Goal: Task Accomplishment & Management: Use online tool/utility

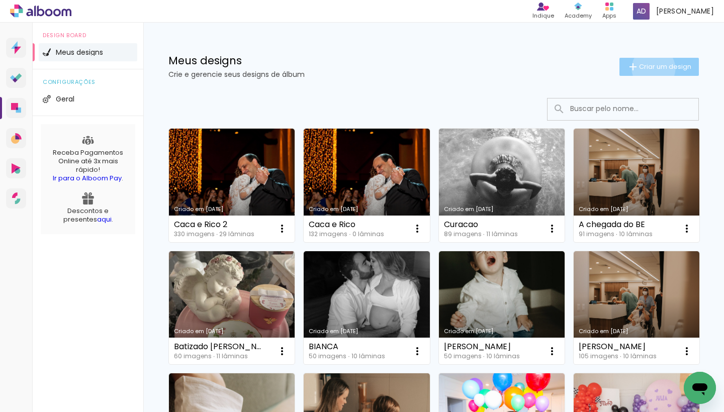
click at [651, 68] on span "Criar um design" at bounding box center [665, 66] width 52 height 7
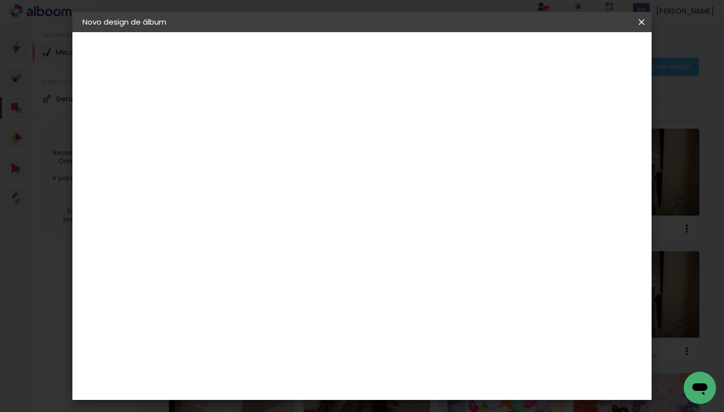
click at [247, 133] on input at bounding box center [247, 135] width 0 height 16
type input "Julia e João"
type paper-input "Julia e João"
click at [0, 0] on slot "Avançar" at bounding box center [0, 0] width 0 height 0
click at [658, 269] on iron-overlay-backdrop at bounding box center [362, 206] width 724 height 412
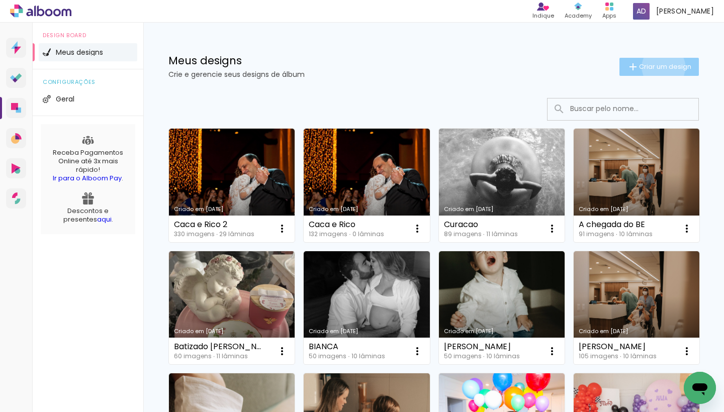
click at [661, 67] on span "Criar um design" at bounding box center [665, 66] width 52 height 7
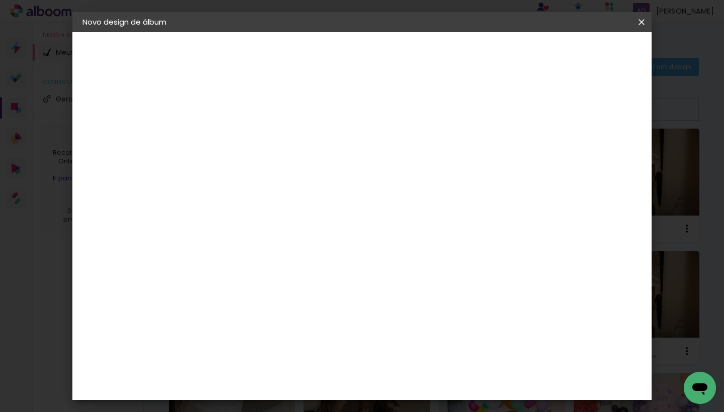
click at [247, 133] on input at bounding box center [247, 135] width 0 height 16
type input "J & J"
click at [0, 0] on slot "Avançar" at bounding box center [0, 0] width 0 height 0
click at [287, 312] on div "Albumaster" at bounding box center [263, 313] width 47 height 8
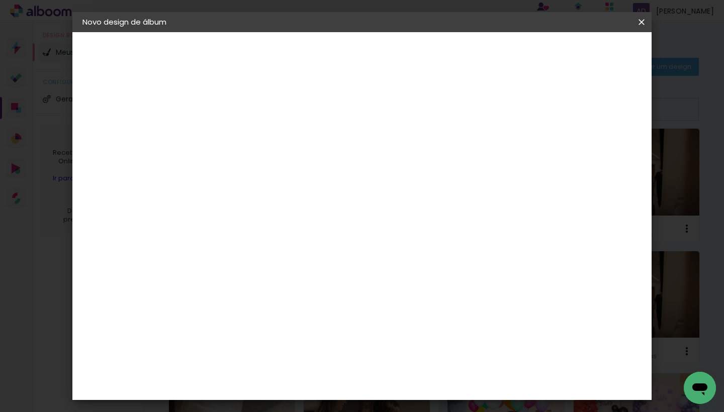
scroll to position [642, 0]
click at [295, 288] on div "DreambooksPro" at bounding box center [272, 292] width 65 height 8
click at [0, 0] on slot "Avançar" at bounding box center [0, 0] width 0 height 0
click at [298, 169] on iron-icon at bounding box center [292, 175] width 12 height 12
click at [468, 171] on paper-item "Álbum" at bounding box center [427, 167] width 201 height 20
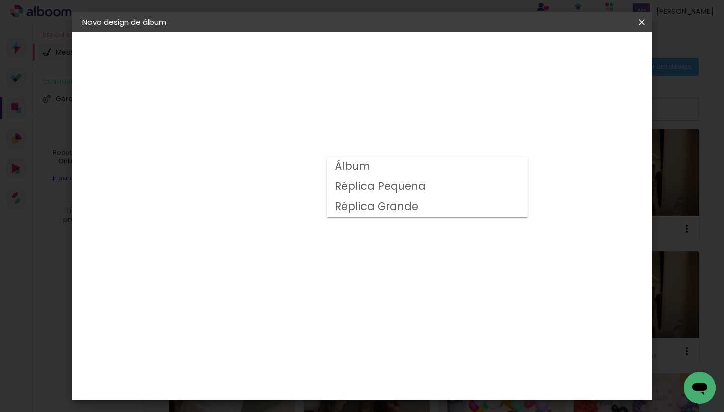
type input "Álbum"
click at [411, 57] on paper-button "Avançar" at bounding box center [385, 53] width 49 height 17
click at [529, 108] on div at bounding box center [524, 108] width 9 height 9
type paper-checkbox "on"
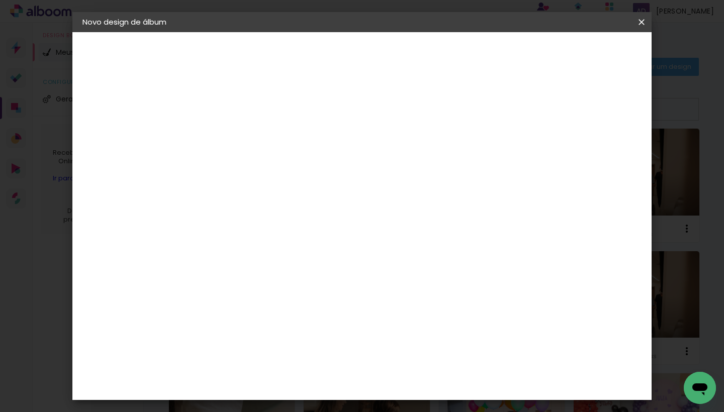
click at [586, 56] on span "Iniciar design" at bounding box center [563, 53] width 46 height 7
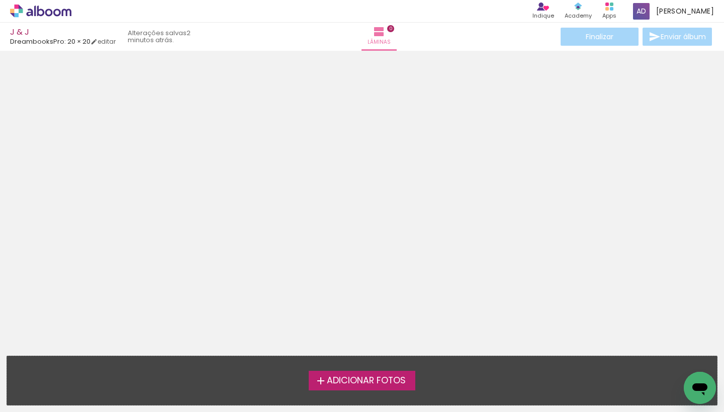
click at [373, 383] on span "Adicionar Fotos" at bounding box center [366, 380] width 79 height 9
click at [0, 0] on input "file" at bounding box center [0, 0] width 0 height 0
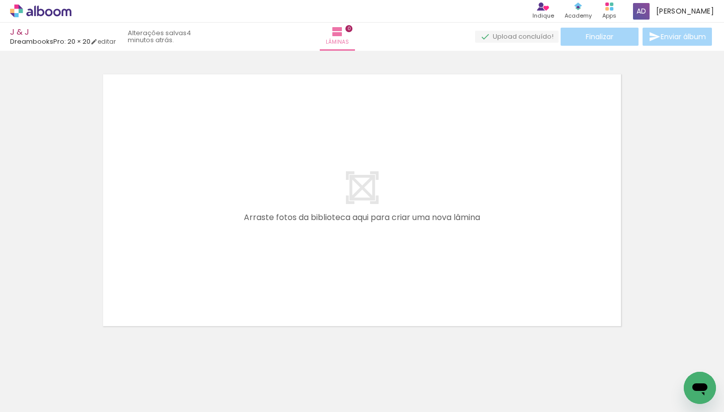
scroll to position [0, 809]
drag, startPoint x: 315, startPoint y: 382, endPoint x: 382, endPoint y: 221, distance: 174.1
click at [382, 221] on quentale-workspace at bounding box center [362, 206] width 724 height 412
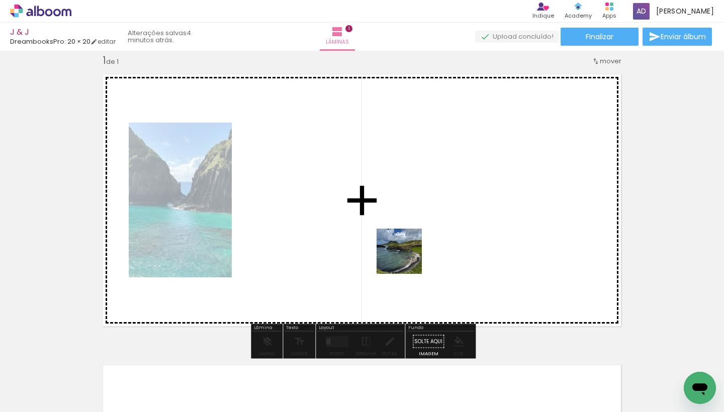
click at [407, 259] on quentale-workspace at bounding box center [362, 206] width 724 height 412
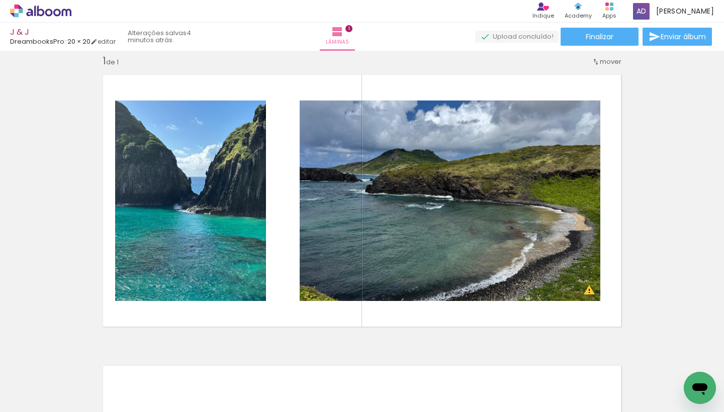
scroll to position [0, 0]
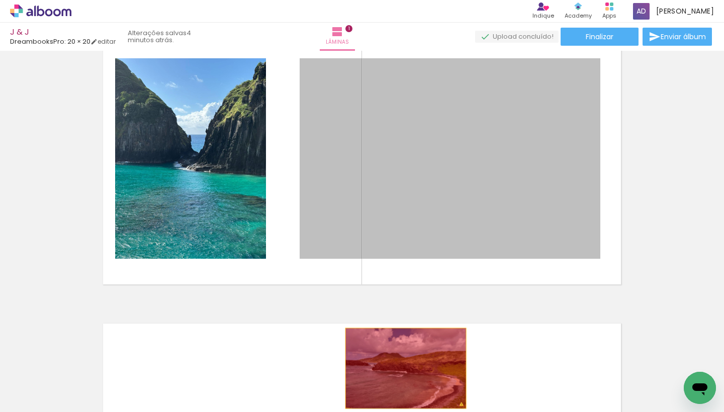
drag, startPoint x: 529, startPoint y: 258, endPoint x: 405, endPoint y: 410, distance: 195.7
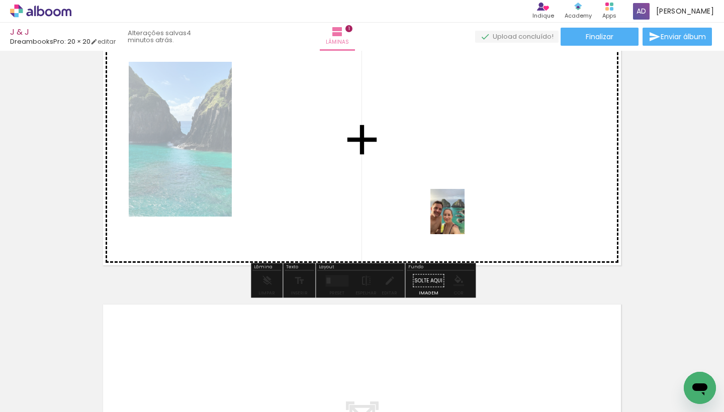
drag, startPoint x: 444, startPoint y: 383, endPoint x: 460, endPoint y: 219, distance: 165.1
click at [460, 219] on quentale-workspace at bounding box center [362, 206] width 724 height 412
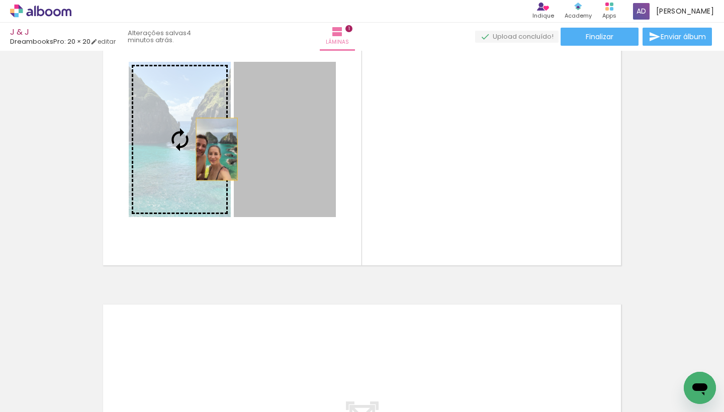
drag, startPoint x: 274, startPoint y: 157, endPoint x: 217, endPoint y: 150, distance: 57.8
click at [0, 0] on slot at bounding box center [0, 0] width 0 height 0
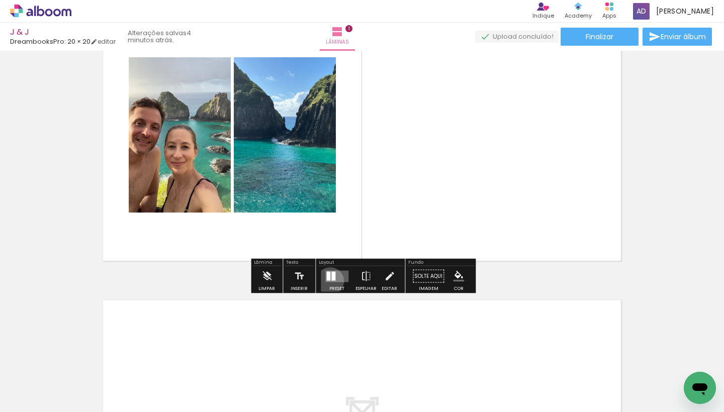
click at [328, 281] on quentale-layouter at bounding box center [336, 276] width 23 height 12
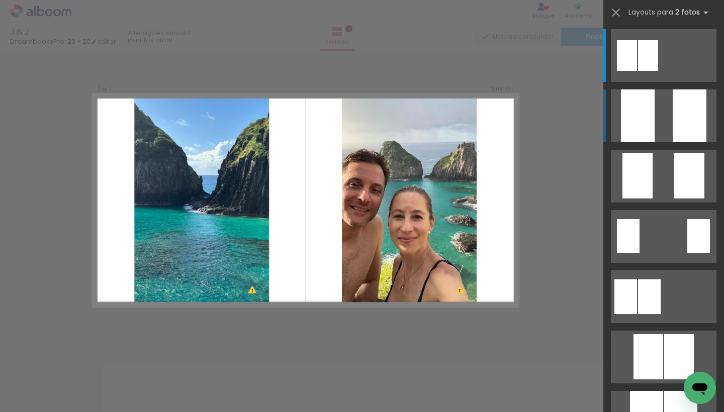
scroll to position [0, 0]
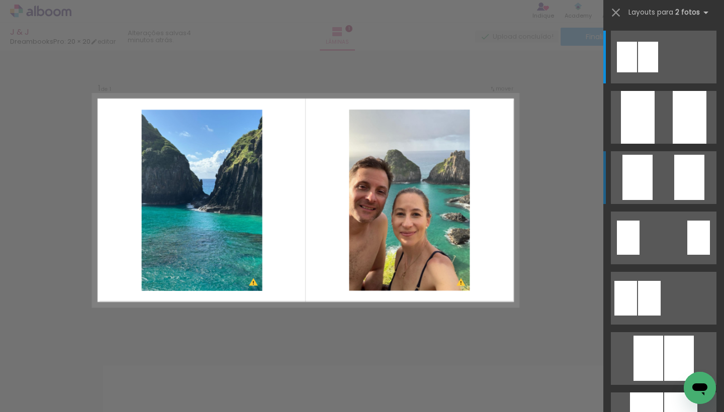
click at [637, 72] on div at bounding box center [627, 57] width 20 height 31
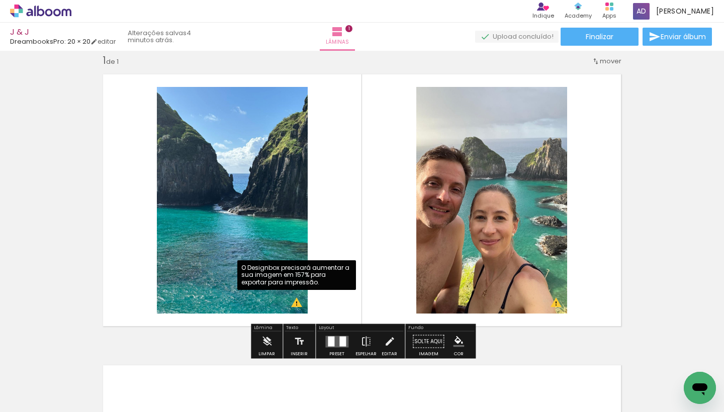
click at [296, 304] on quentale-photo at bounding box center [232, 200] width 151 height 227
click at [344, 300] on quentale-layouter at bounding box center [362, 200] width 532 height 266
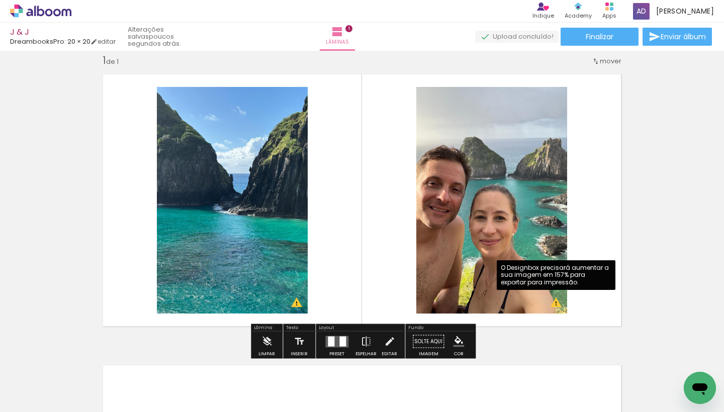
click at [557, 303] on quentale-photo at bounding box center [491, 200] width 151 height 227
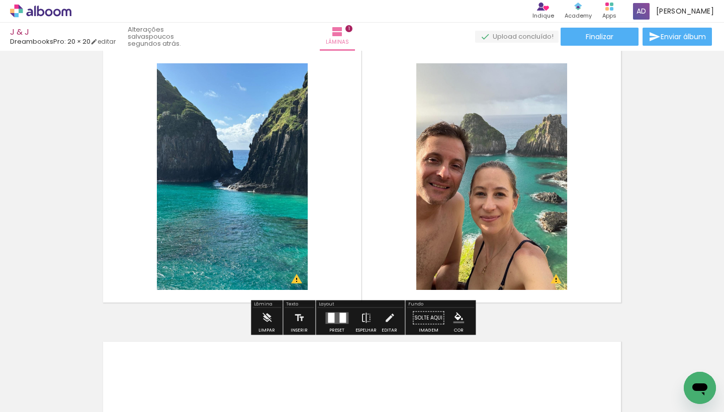
scroll to position [33, 0]
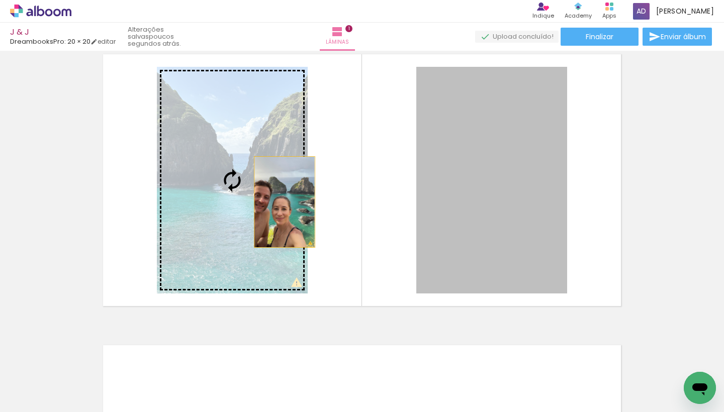
drag, startPoint x: 535, startPoint y: 232, endPoint x: 284, endPoint y: 202, distance: 252.0
click at [0, 0] on slot at bounding box center [0, 0] width 0 height 0
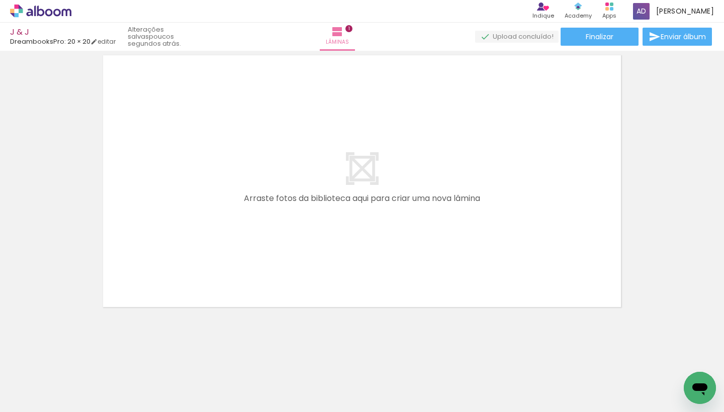
scroll to position [0, 1]
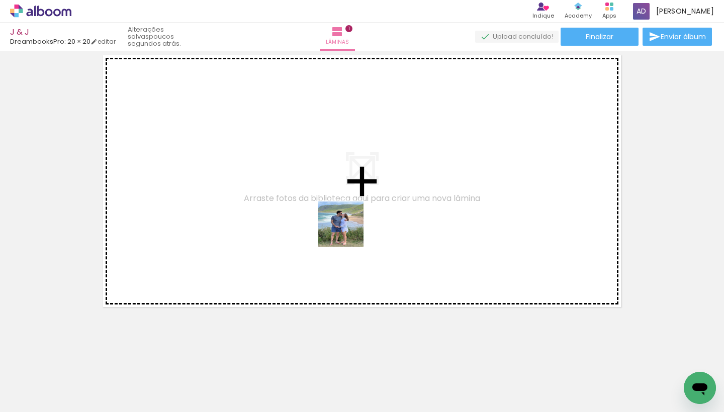
drag, startPoint x: 427, startPoint y: 383, endPoint x: 348, endPoint y: 231, distance: 171.2
click at [348, 231] on quentale-workspace at bounding box center [362, 206] width 724 height 412
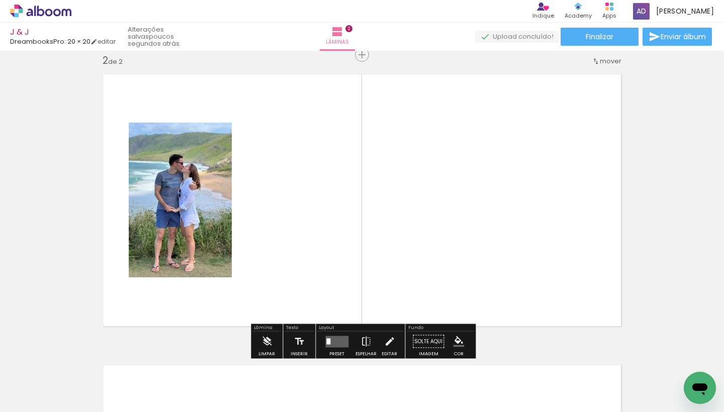
scroll to position [0, 246]
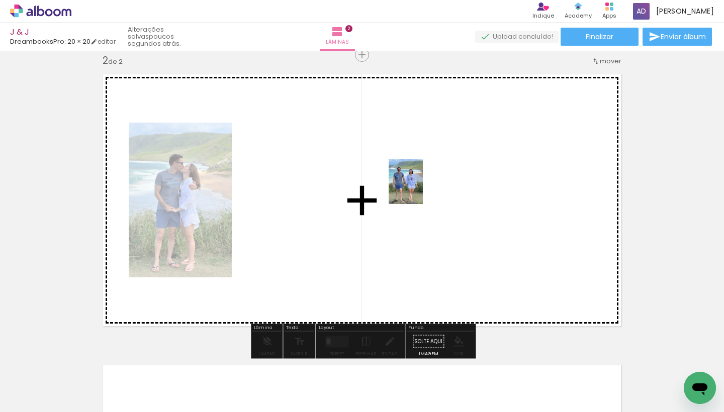
drag, startPoint x: 485, startPoint y: 379, endPoint x: 419, endPoint y: 189, distance: 201.8
click at [419, 189] on quentale-workspace at bounding box center [362, 206] width 724 height 412
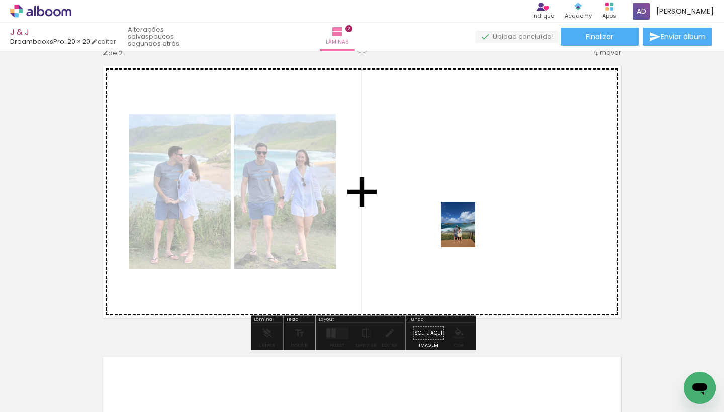
drag, startPoint x: 531, startPoint y: 384, endPoint x: 471, endPoint y: 232, distance: 163.3
click at [471, 232] on quentale-workspace at bounding box center [362, 206] width 724 height 412
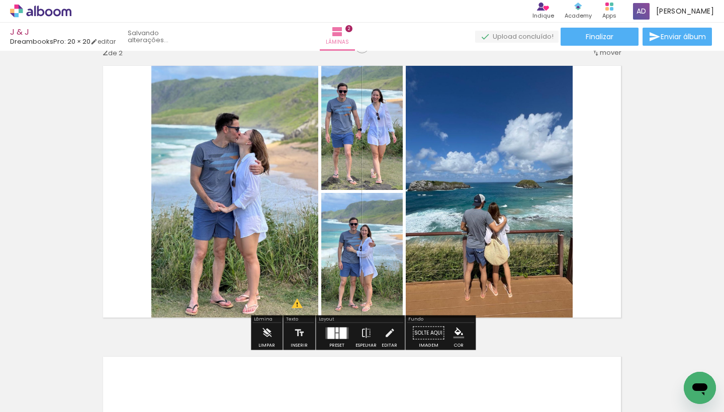
drag, startPoint x: 593, startPoint y: 385, endPoint x: 521, endPoint y: 231, distance: 171.1
click at [521, 231] on quentale-workspace at bounding box center [362, 206] width 724 height 412
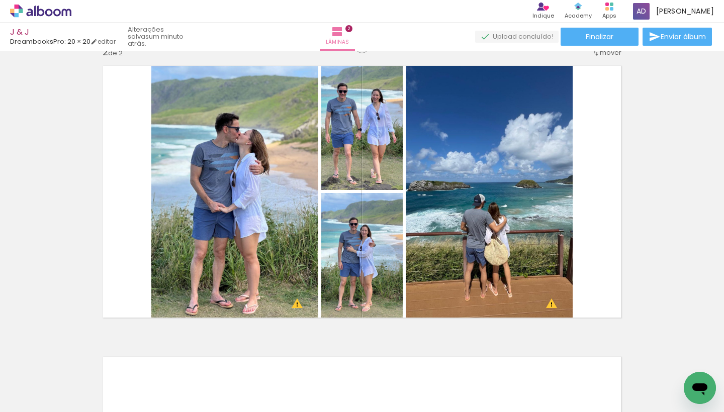
scroll to position [0, 0]
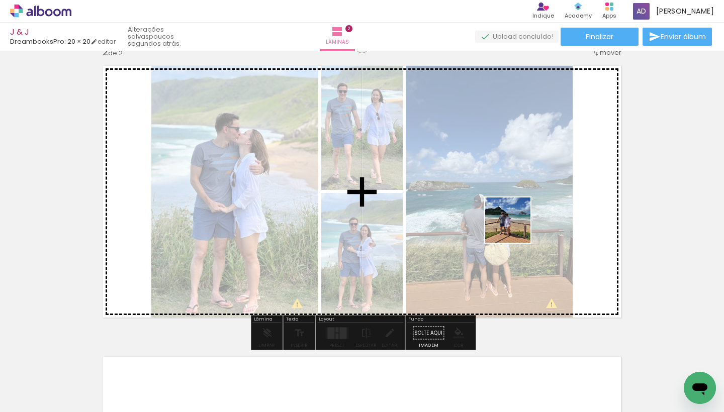
drag, startPoint x: 539, startPoint y: 386, endPoint x: 515, endPoint y: 225, distance: 162.6
click at [515, 225] on quentale-workspace at bounding box center [362, 206] width 724 height 412
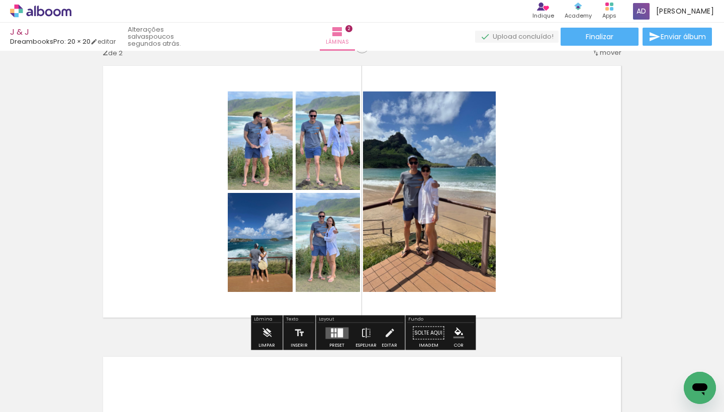
scroll to position [0, 282]
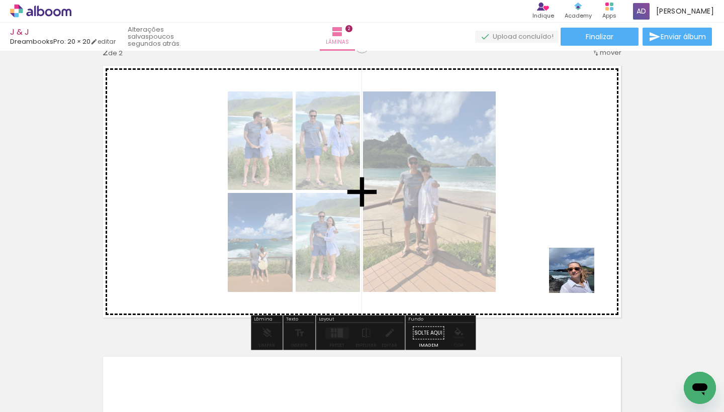
drag, startPoint x: 612, startPoint y: 385, endPoint x: 573, endPoint y: 222, distance: 167.8
click at [573, 222] on quentale-workspace at bounding box center [362, 206] width 724 height 412
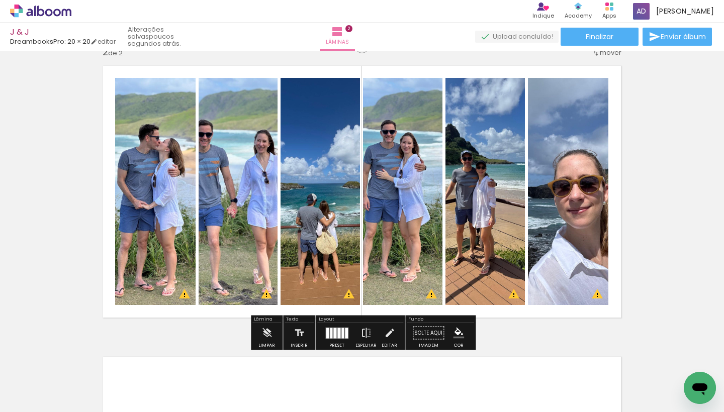
click at [337, 330] on div at bounding box center [338, 333] width 3 height 11
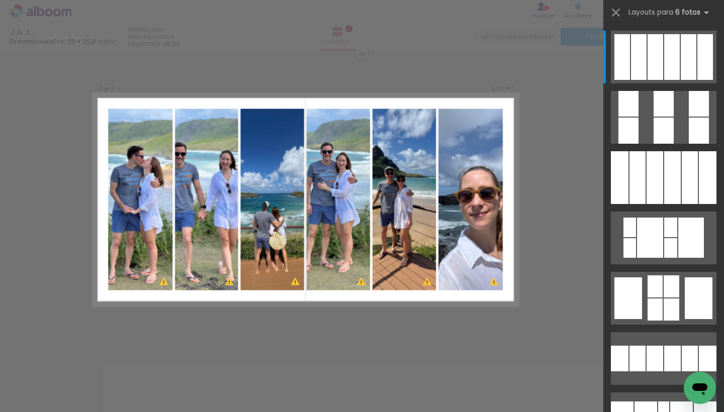
scroll to position [304, 0]
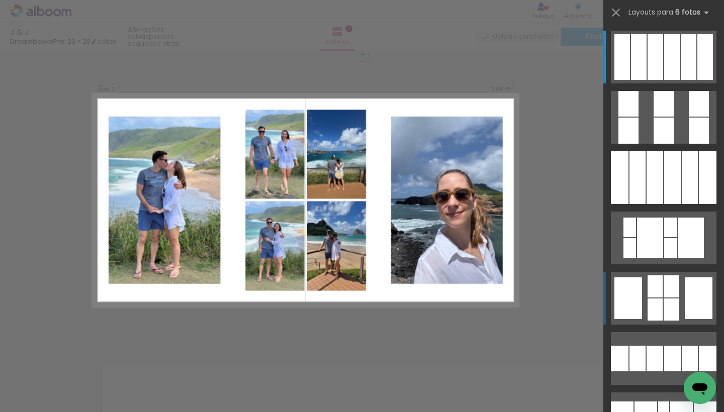
click at [664, 80] on div at bounding box center [672, 57] width 16 height 46
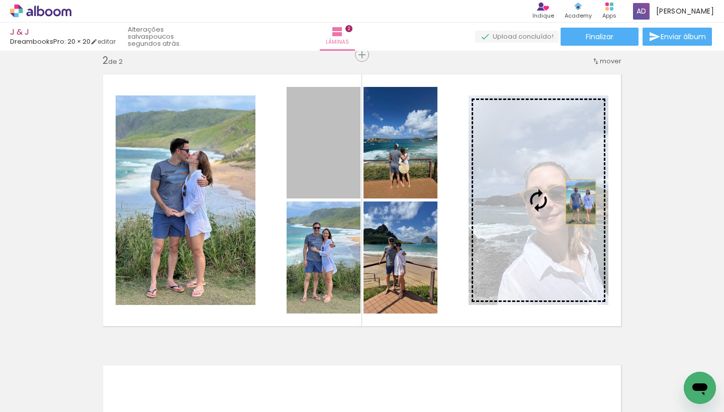
drag, startPoint x: 335, startPoint y: 183, endPoint x: 580, endPoint y: 202, distance: 246.5
click at [0, 0] on slot at bounding box center [0, 0] width 0 height 0
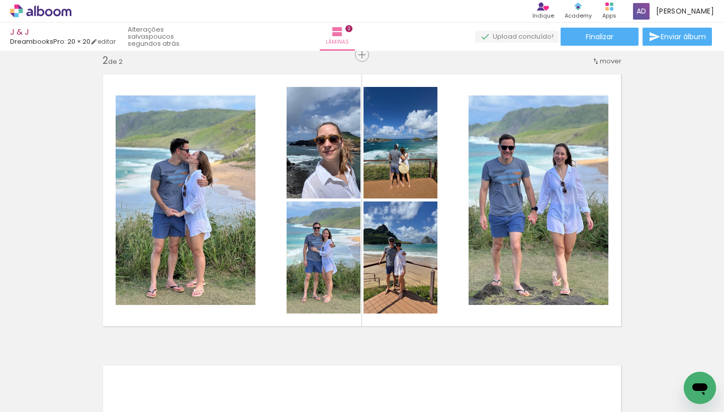
scroll to position [0, 0]
click at [698, 201] on div "Inserir lâmina 1 de 2 Inserir lâmina 2 de 2 O Designbox precisará aumentar a su…" at bounding box center [362, 187] width 724 height 873
click at [656, 219] on div "Inserir lâmina 1 de 2 Inserir lâmina 2 de 2 O Designbox precisará aumentar a su…" at bounding box center [362, 187] width 724 height 873
drag, startPoint x: 656, startPoint y: 219, endPoint x: 633, endPoint y: 218, distance: 23.1
click at [656, 219] on div "Inserir lâmina 1 de 2 Inserir lâmina 2 de 2 O Designbox precisará aumentar a su…" at bounding box center [362, 187] width 724 height 873
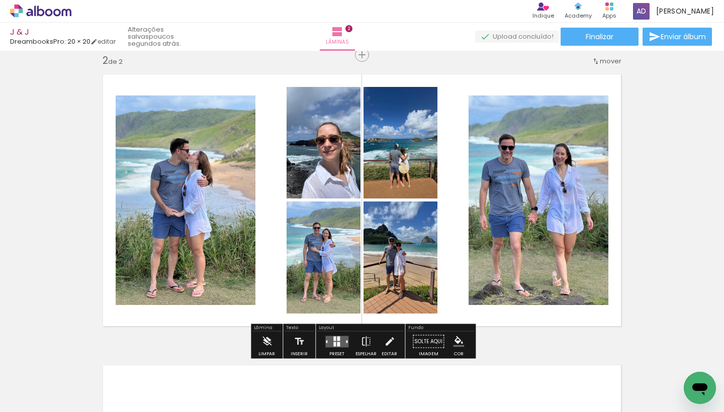
click at [641, 206] on div "Inserir lâmina 1 de 2 Inserir lâmina 2 de 2 O Designbox precisará aumentar a su…" at bounding box center [362, 187] width 724 height 873
click at [619, 205] on quentale-layouter at bounding box center [362, 200] width 532 height 266
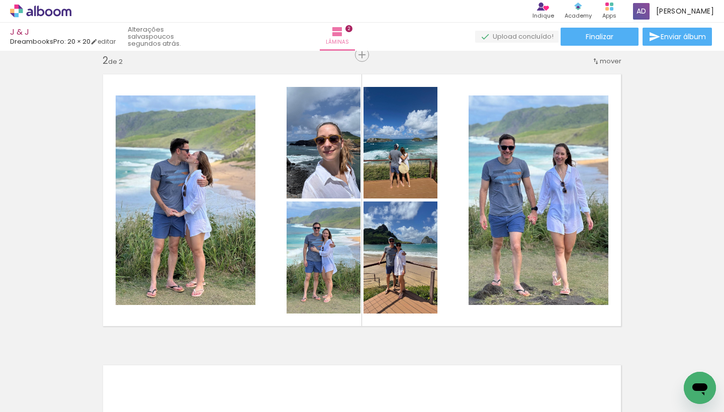
click at [658, 220] on div "Inserir lâmina 1 de 2 Inserir lâmina 2 de 2 O Designbox precisará aumentar a su…" at bounding box center [362, 187] width 724 height 873
click at [667, 151] on div "Inserir lâmina 1 de 2 Inserir lâmina 2 de 2 O Designbox precisará aumentar a su…" at bounding box center [362, 187] width 724 height 873
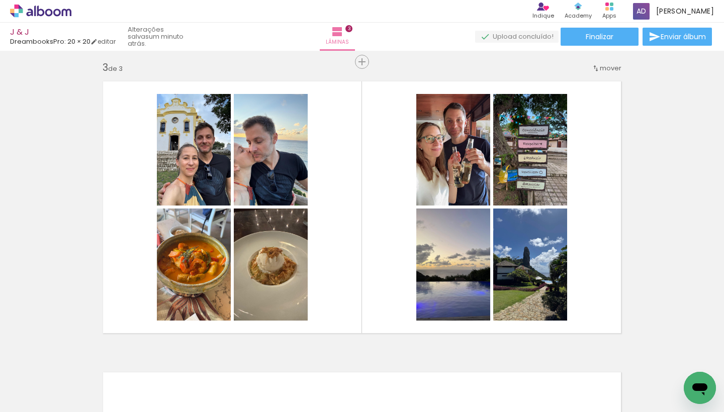
scroll to position [588, 0]
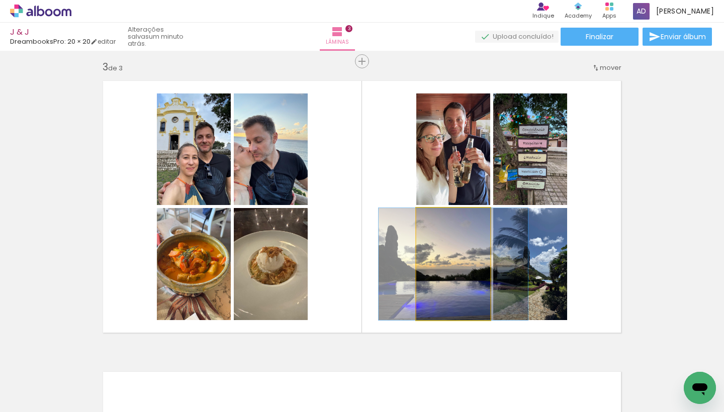
click at [432, 272] on quentale-photo at bounding box center [453, 264] width 74 height 112
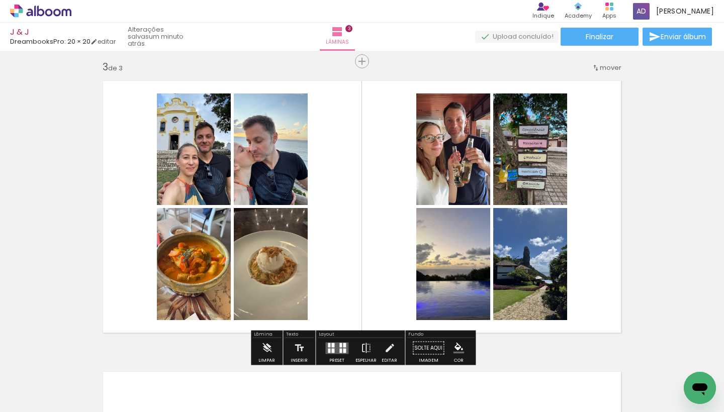
click at [334, 346] on quentale-layouter at bounding box center [336, 348] width 23 height 12
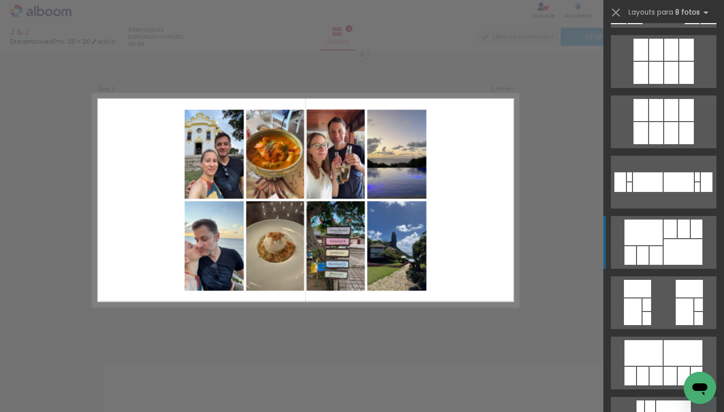
scroll to position [599, 0]
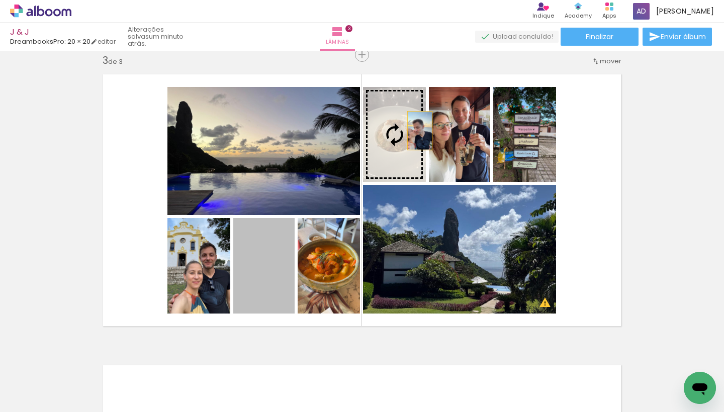
drag, startPoint x: 255, startPoint y: 287, endPoint x: 419, endPoint y: 131, distance: 226.7
click at [0, 0] on slot at bounding box center [0, 0] width 0 height 0
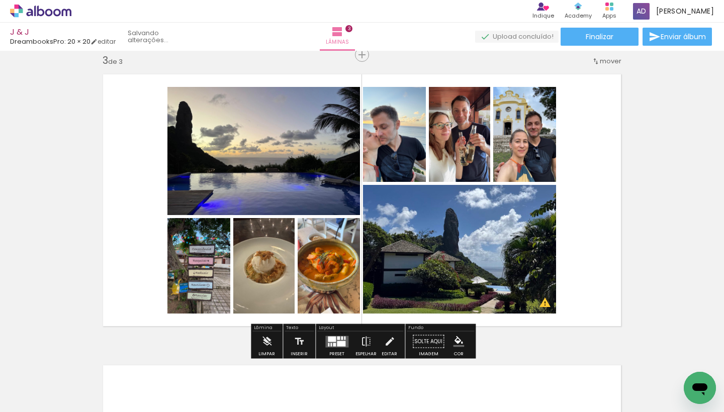
drag, startPoint x: 211, startPoint y: 288, endPoint x: 527, endPoint y: 156, distance: 342.4
click at [0, 0] on slot at bounding box center [0, 0] width 0 height 0
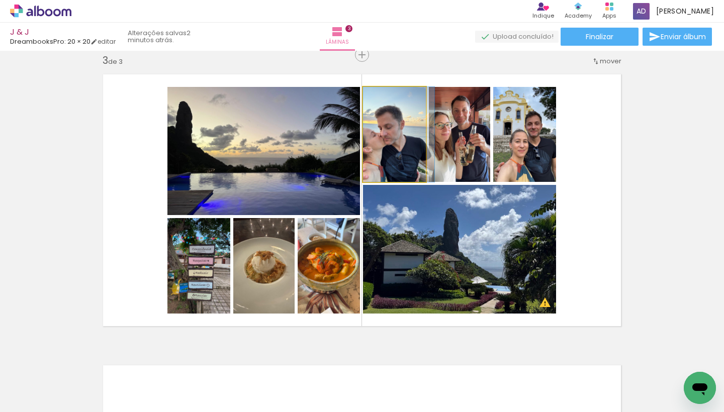
drag, startPoint x: 391, startPoint y: 155, endPoint x: 403, endPoint y: 154, distance: 11.7
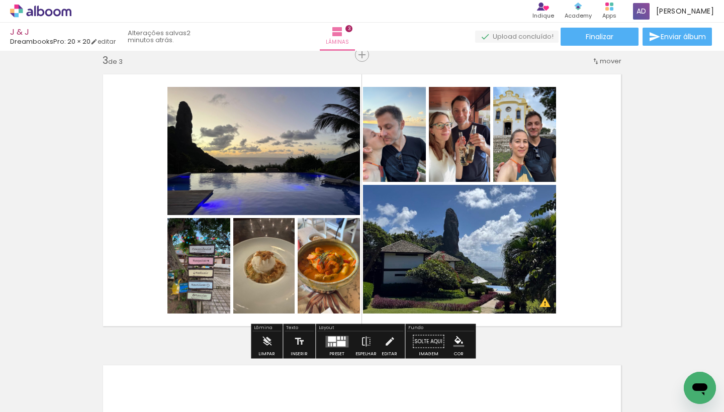
click at [605, 168] on quentale-layouter at bounding box center [362, 200] width 532 height 266
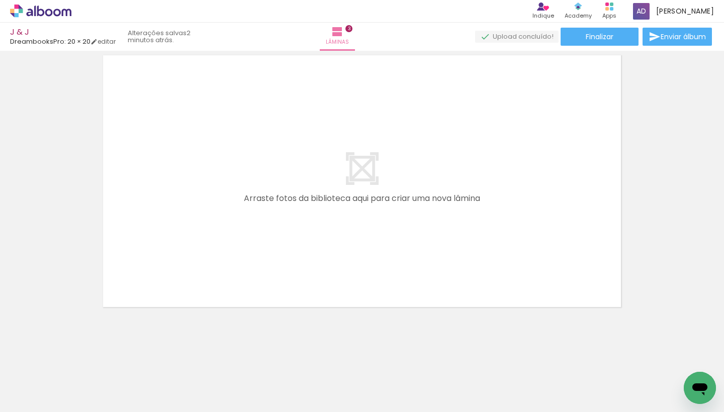
scroll to position [0, 261]
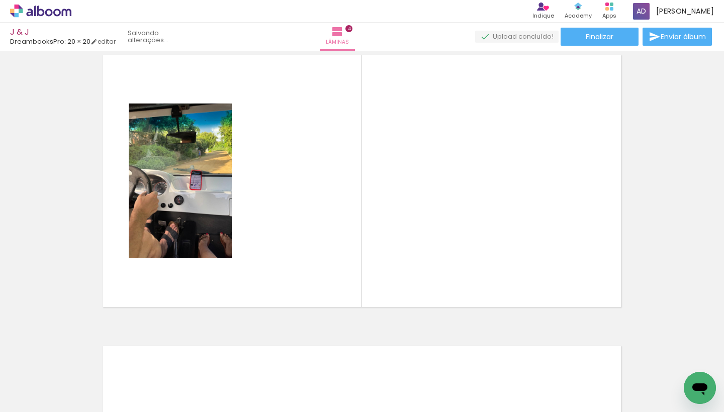
drag, startPoint x: 353, startPoint y: 383, endPoint x: 472, endPoint y: 234, distance: 190.9
click at [472, 234] on quentale-workspace at bounding box center [362, 206] width 724 height 412
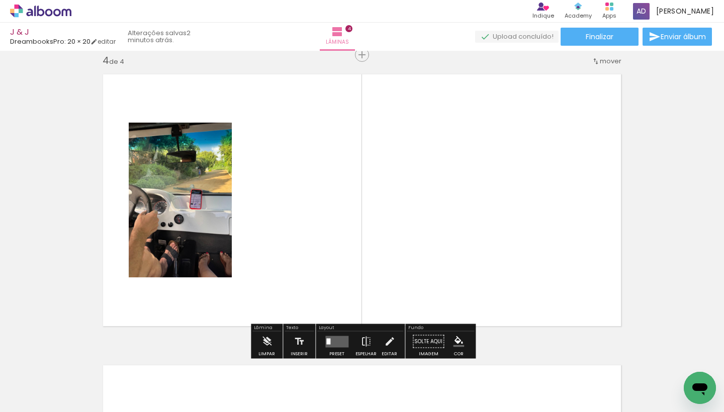
scroll to position [0, 481]
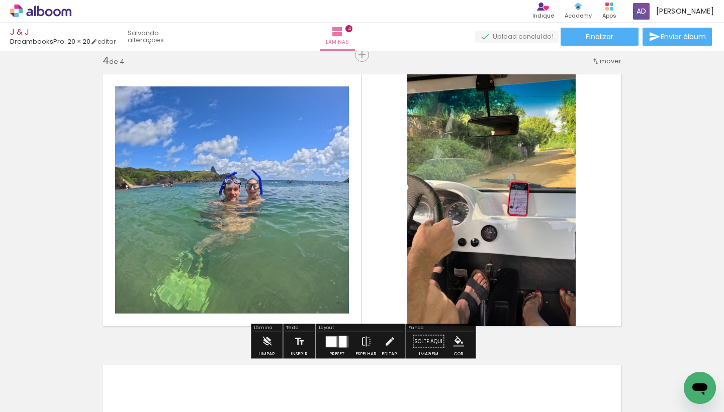
drag, startPoint x: 475, startPoint y: 384, endPoint x: 447, endPoint y: 257, distance: 130.2
click at [447, 257] on quentale-workspace at bounding box center [362, 206] width 724 height 412
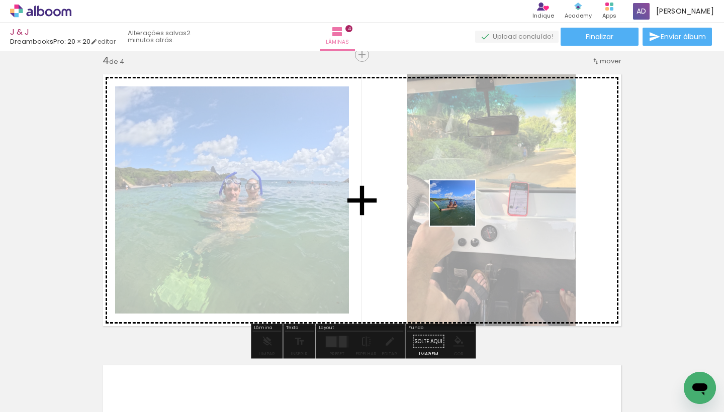
drag, startPoint x: 522, startPoint y: 381, endPoint x: 456, endPoint y: 201, distance: 191.1
click at [456, 201] on quentale-workspace at bounding box center [362, 206] width 724 height 412
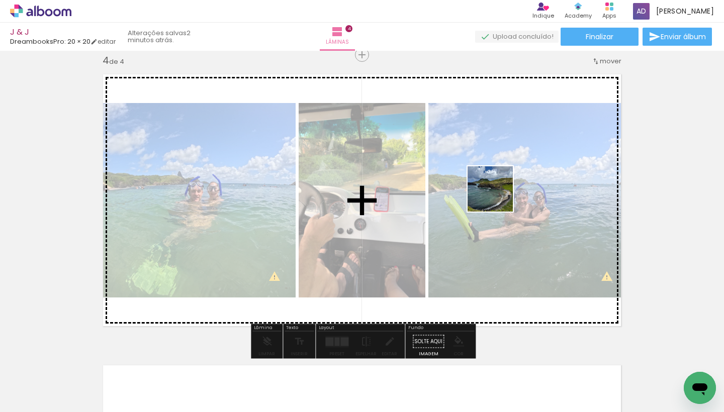
drag, startPoint x: 578, startPoint y: 375, endPoint x: 497, endPoint y: 196, distance: 195.9
click at [497, 196] on quentale-workspace at bounding box center [362, 206] width 724 height 412
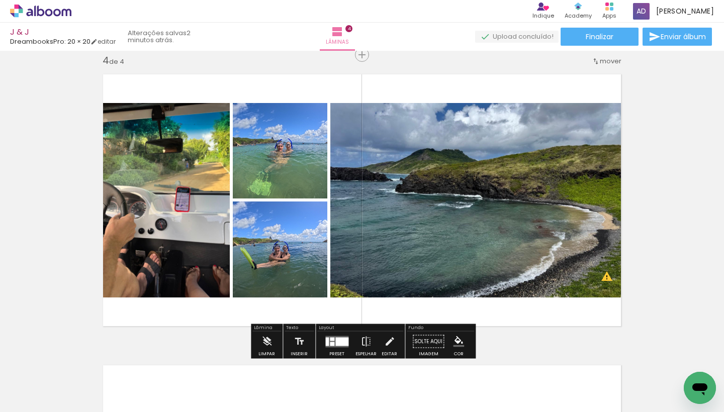
click at [327, 337] on quentale-layouter at bounding box center [336, 342] width 23 height 12
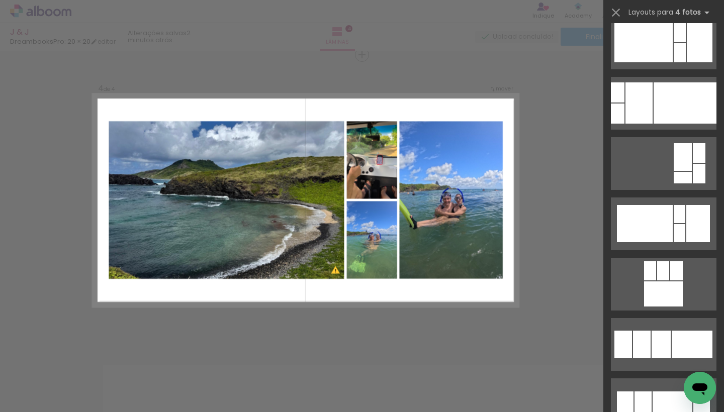
scroll to position [1446, 0]
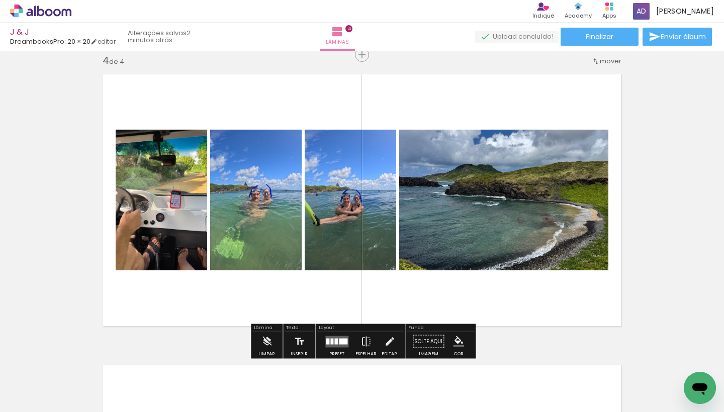
click at [559, 300] on quentale-layouter at bounding box center [362, 200] width 532 height 266
drag, startPoint x: 680, startPoint y: 247, endPoint x: 668, endPoint y: 249, distance: 12.7
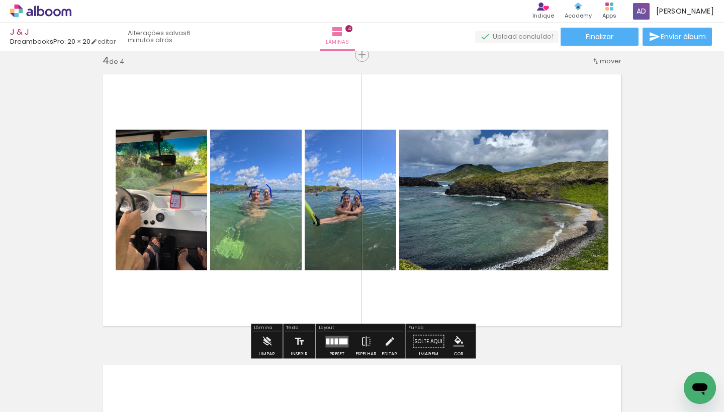
click at [42, 396] on span "Adicionar Fotos" at bounding box center [36, 398] width 30 height 11
click at [0, 0] on input "file" at bounding box center [0, 0] width 0 height 0
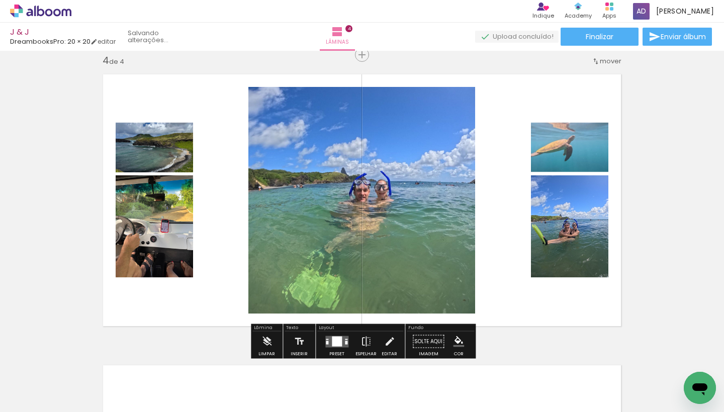
drag, startPoint x: 682, startPoint y: 378, endPoint x: 415, endPoint y: 214, distance: 313.4
click at [415, 214] on quentale-workspace at bounding box center [362, 206] width 724 height 412
click at [332, 341] on div at bounding box center [337, 341] width 10 height 10
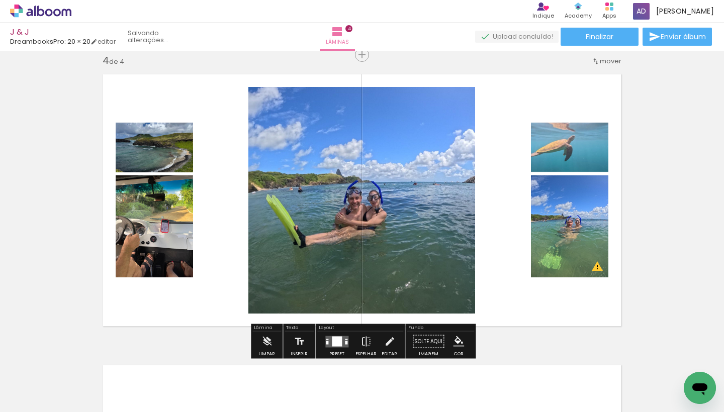
drag, startPoint x: 583, startPoint y: 241, endPoint x: 449, endPoint y: 226, distance: 135.5
click at [0, 0] on slot at bounding box center [0, 0] width 0 height 0
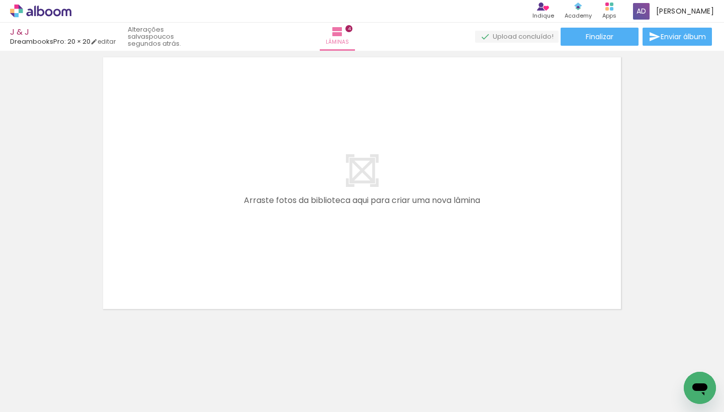
scroll to position [0, 997]
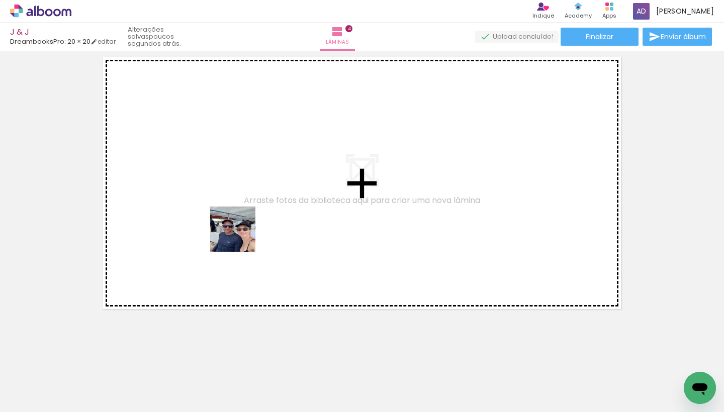
drag, startPoint x: 187, startPoint y: 381, endPoint x: 240, endPoint y: 237, distance: 154.2
click at [240, 237] on quentale-workspace at bounding box center [362, 206] width 724 height 412
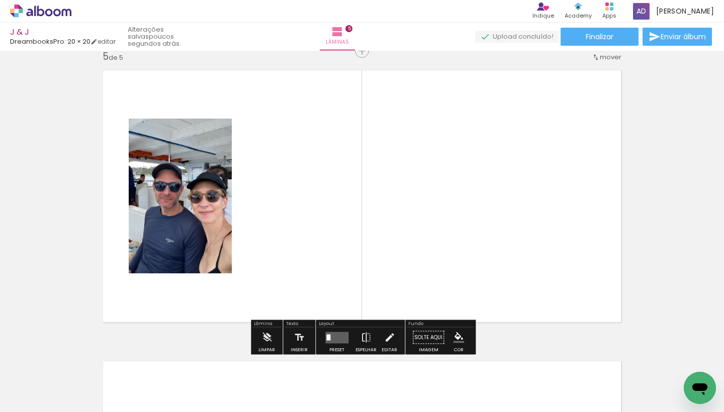
scroll to position [1176, 0]
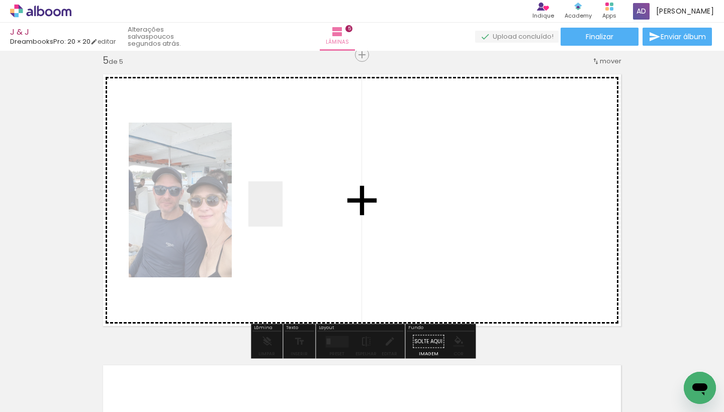
drag, startPoint x: 231, startPoint y: 383, endPoint x: 282, endPoint y: 205, distance: 185.5
click at [282, 205] on quentale-workspace at bounding box center [362, 206] width 724 height 412
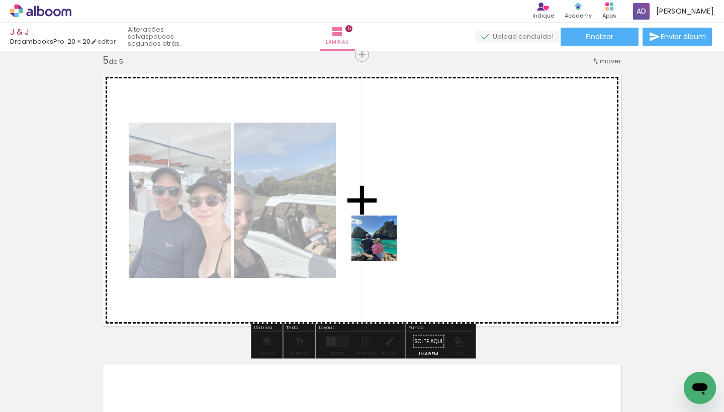
drag, startPoint x: 294, startPoint y: 373, endPoint x: 383, endPoint y: 243, distance: 157.6
click at [383, 243] on quentale-workspace at bounding box center [362, 206] width 724 height 412
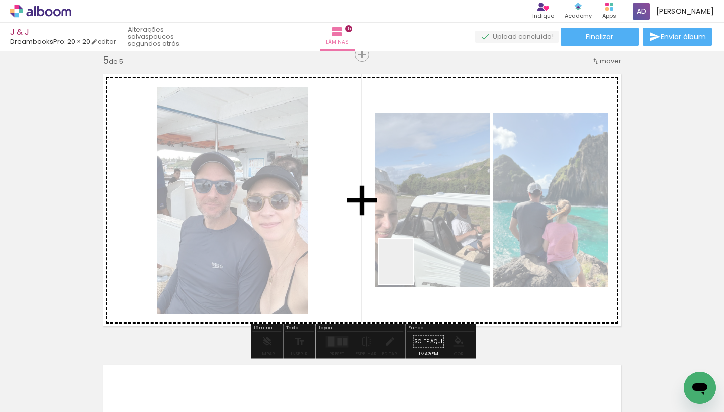
drag, startPoint x: 345, startPoint y: 386, endPoint x: 420, endPoint y: 249, distance: 155.6
click at [420, 249] on quentale-workspace at bounding box center [362, 206] width 724 height 412
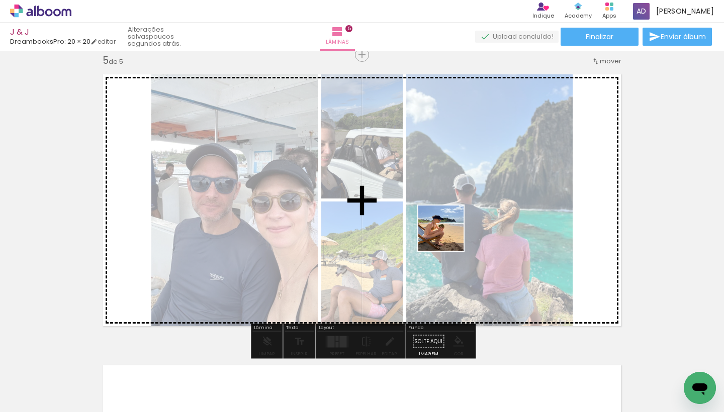
drag, startPoint x: 411, startPoint y: 388, endPoint x: 448, endPoint y: 236, distance: 156.7
click at [448, 236] on quentale-workspace at bounding box center [362, 206] width 724 height 412
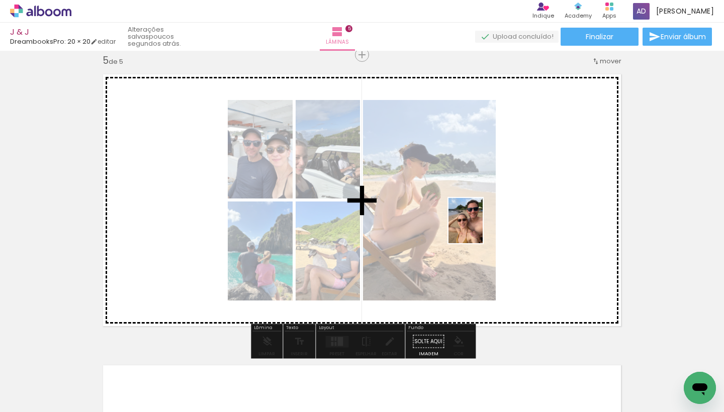
drag, startPoint x: 465, startPoint y: 380, endPoint x: 478, endPoint y: 228, distance: 152.3
click at [478, 228] on quentale-workspace at bounding box center [362, 206] width 724 height 412
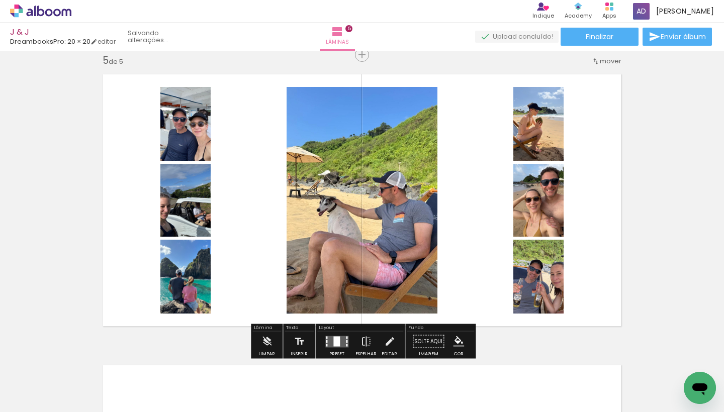
drag, startPoint x: 517, startPoint y: 378, endPoint x: 507, endPoint y: 199, distance: 178.7
click at [507, 199] on quentale-workspace at bounding box center [362, 206] width 724 height 412
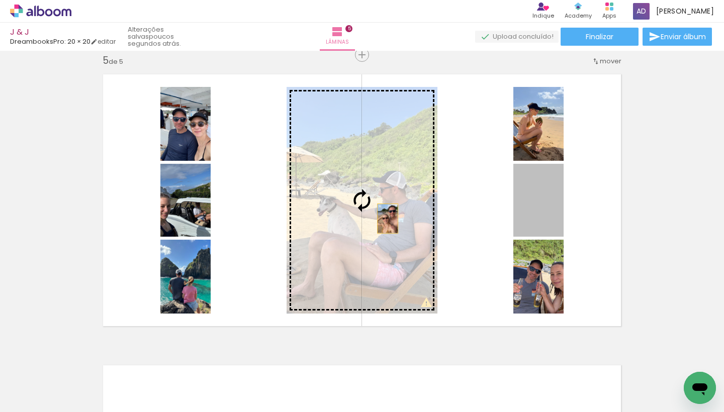
drag, startPoint x: 546, startPoint y: 220, endPoint x: 387, endPoint y: 219, distance: 159.3
click at [0, 0] on slot at bounding box center [0, 0] width 0 height 0
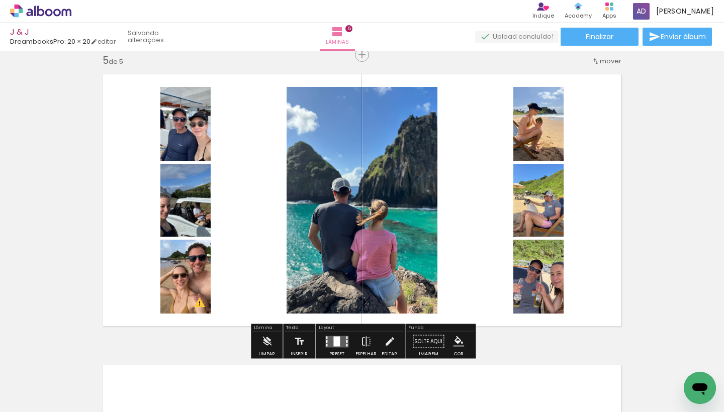
drag, startPoint x: 187, startPoint y: 282, endPoint x: 362, endPoint y: 227, distance: 183.7
click at [0, 0] on slot at bounding box center [0, 0] width 0 height 0
click at [334, 342] on div at bounding box center [336, 341] width 7 height 10
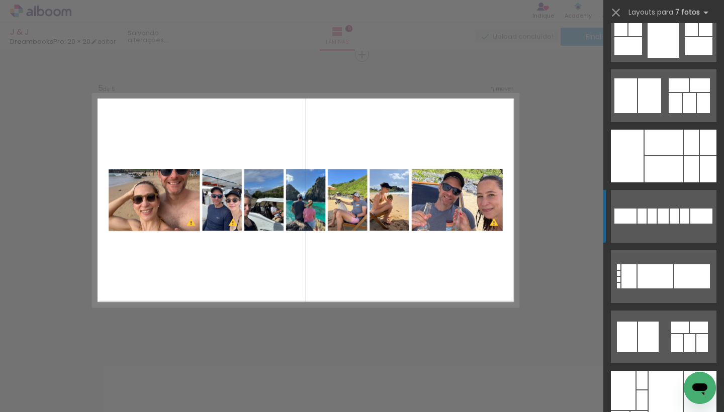
scroll to position [1857, 0]
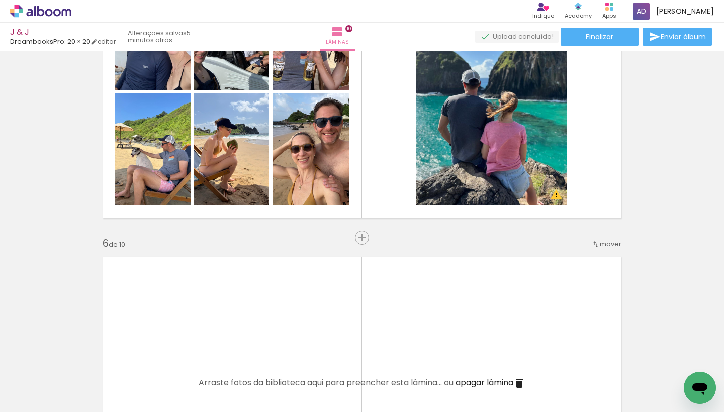
scroll to position [0, 1997]
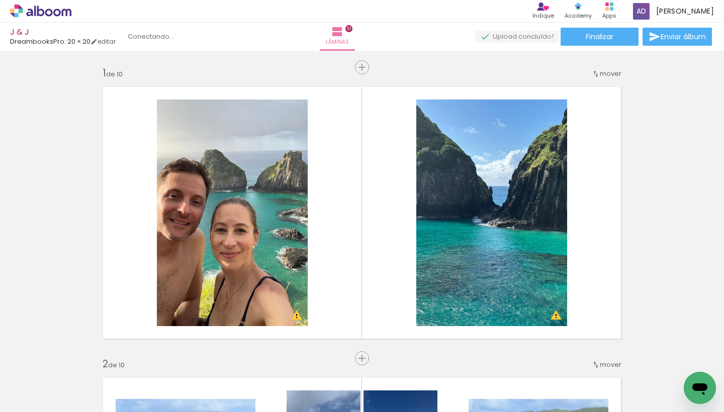
scroll to position [0, 1997]
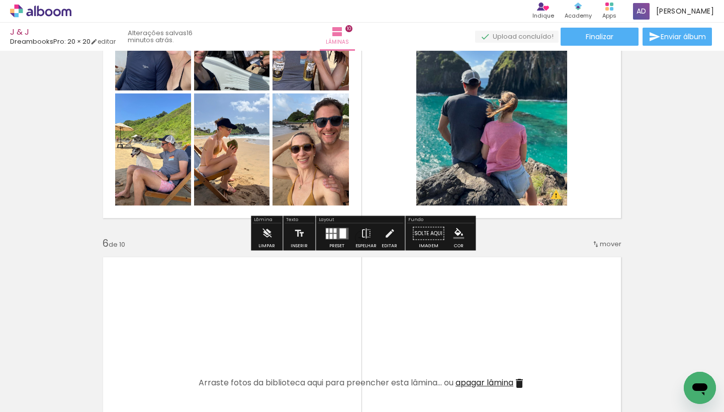
drag, startPoint x: 673, startPoint y: 174, endPoint x: 667, endPoint y: 177, distance: 7.2
click at [673, 174] on div "Inserir lâmina 1 de 10 Inserir lâmina 2 de 10 Inserir lâmina 3 de 10 Inserir lâ…" at bounding box center [362, 370] width 724 height 3201
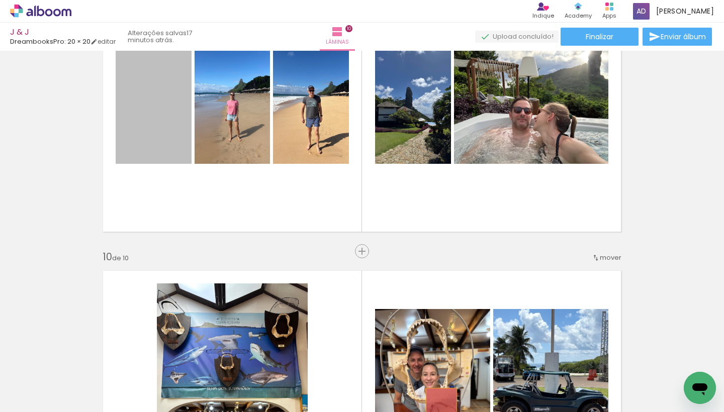
scroll to position [2454, 0]
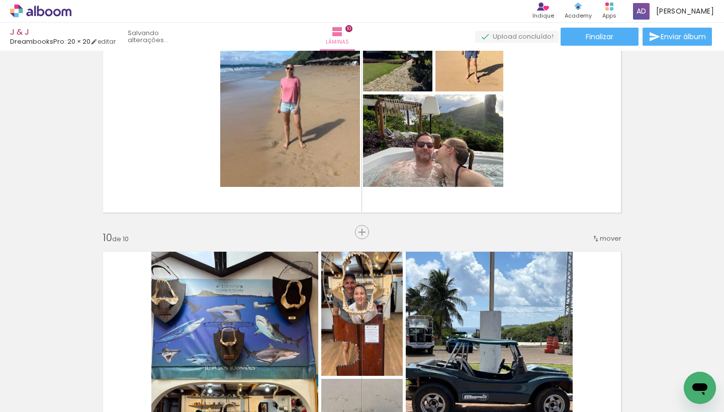
drag, startPoint x: 145, startPoint y: 126, endPoint x: 508, endPoint y: 313, distance: 407.9
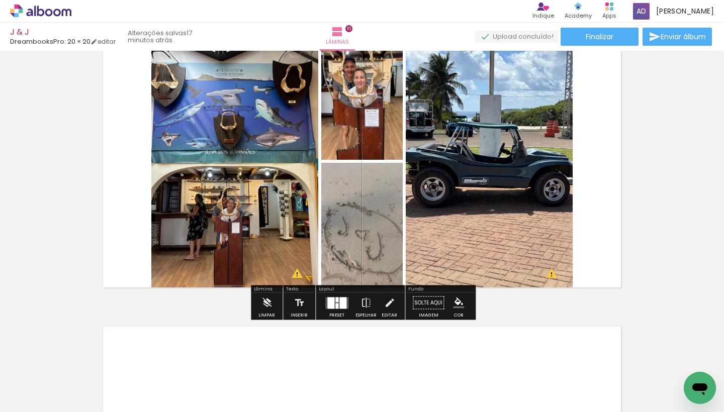
scroll to position [2662, 0]
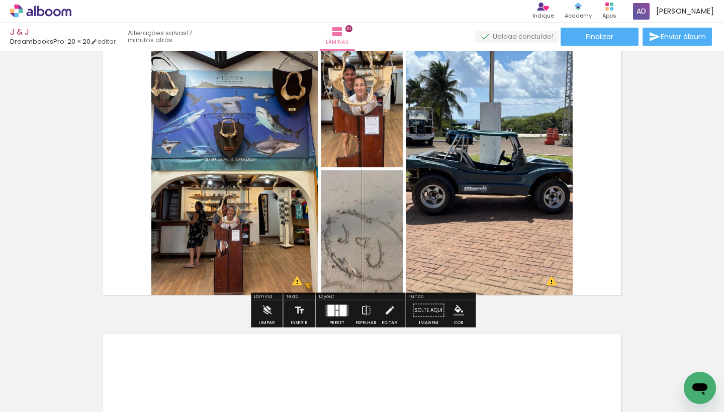
click at [339, 309] on div at bounding box center [342, 311] width 7 height 12
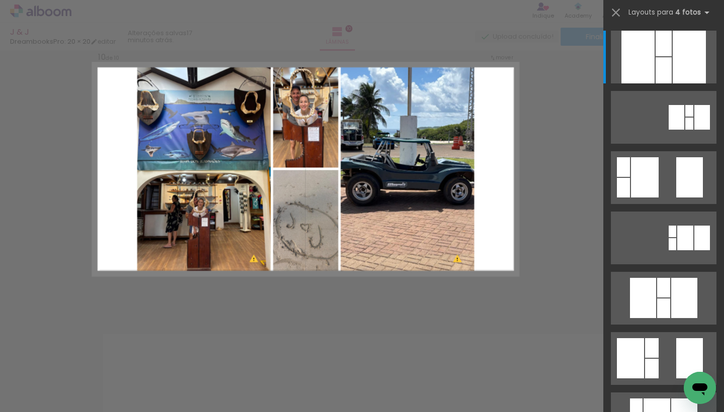
scroll to position [2656, 0]
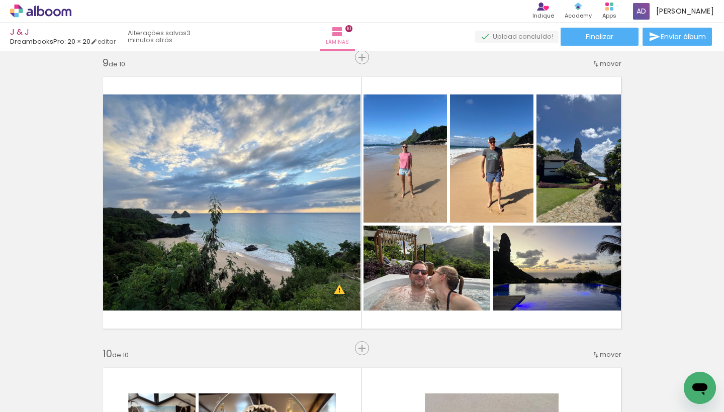
scroll to position [2327, 0]
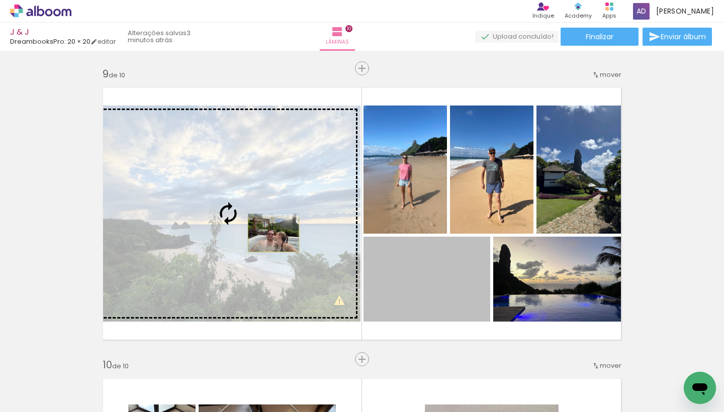
drag, startPoint x: 479, startPoint y: 291, endPoint x: 273, endPoint y: 235, distance: 213.2
click at [0, 0] on slot at bounding box center [0, 0] width 0 height 0
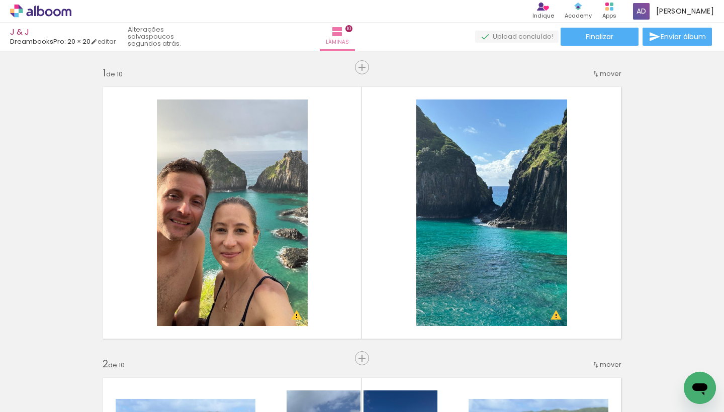
scroll to position [0, 0]
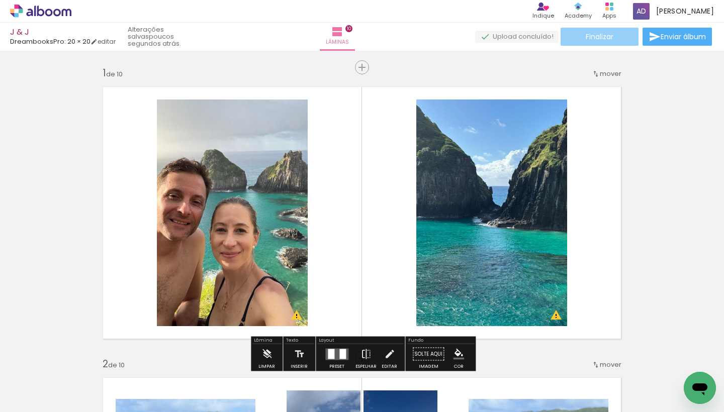
click at [612, 38] on paper-button "Finalizar" at bounding box center [599, 37] width 78 height 18
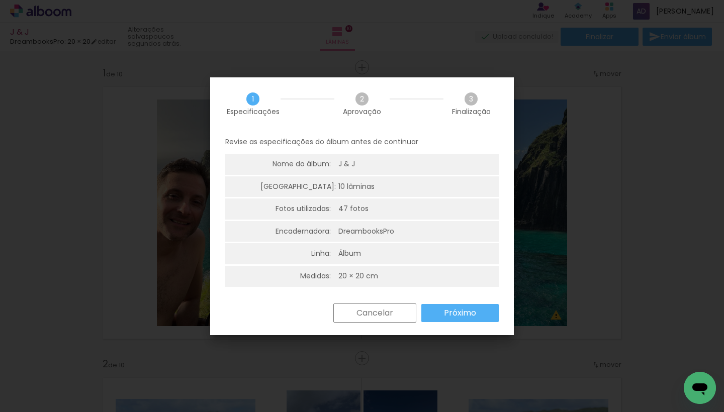
click at [0, 0] on slot "Próximo" at bounding box center [0, 0] width 0 height 0
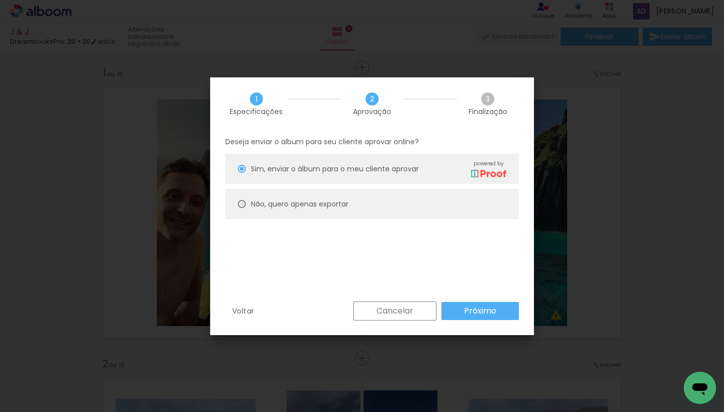
click at [240, 173] on div at bounding box center [242, 169] width 8 height 8
type paper-radio-button "on"
click at [0, 0] on slot "Próximo" at bounding box center [0, 0] width 0 height 0
type input "Alta, 300 DPI"
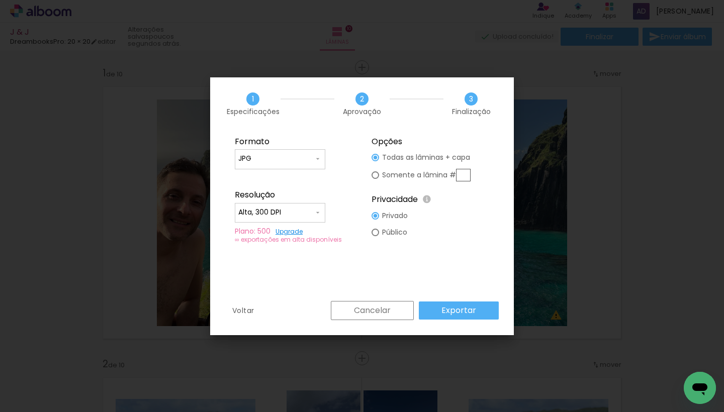
click at [486, 311] on paper-button "Exportar" at bounding box center [459, 310] width 80 height 18
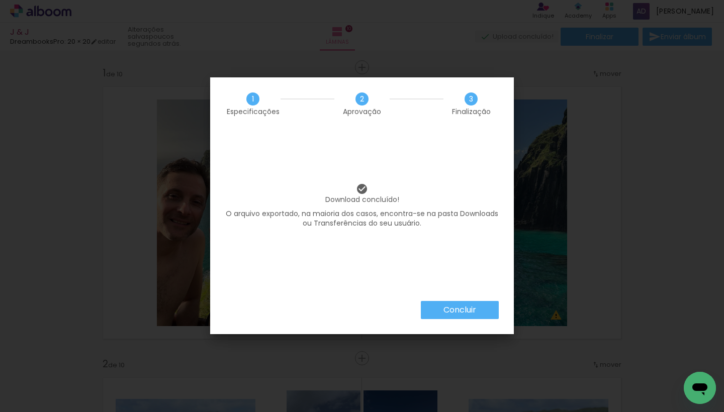
click at [667, 111] on iron-overlay-backdrop at bounding box center [362, 206] width 724 height 412
drag, startPoint x: 453, startPoint y: 307, endPoint x: 462, endPoint y: 302, distance: 9.9
click at [0, 0] on slot "Concluir" at bounding box center [0, 0] width 0 height 0
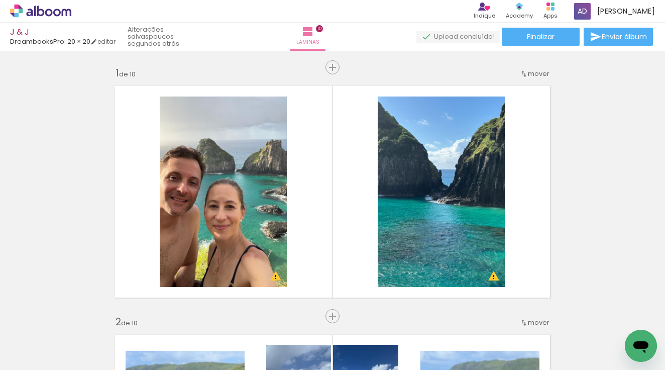
scroll to position [10, 0]
